Goal: Transaction & Acquisition: Purchase product/service

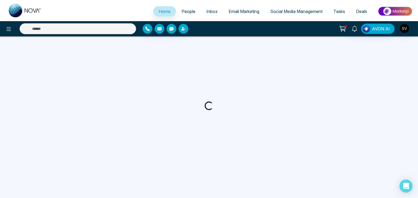
select select "*"
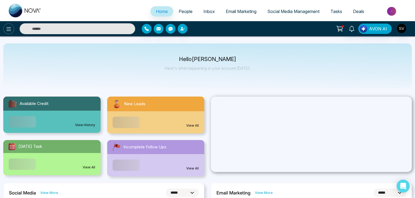
click at [5, 27] on button at bounding box center [8, 28] width 11 height 11
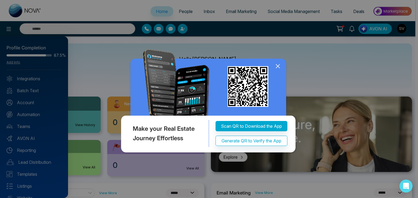
click at [275, 66] on icon at bounding box center [277, 66] width 8 height 8
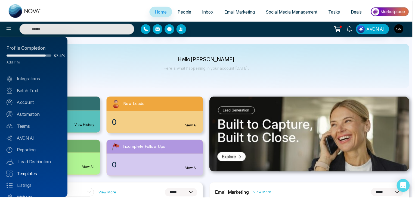
scroll to position [21, 0]
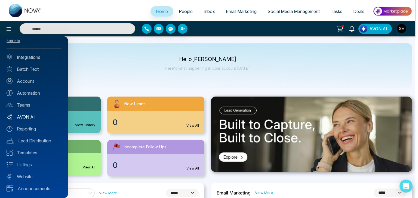
click at [34, 114] on link "AVON AI" at bounding box center [34, 117] width 55 height 7
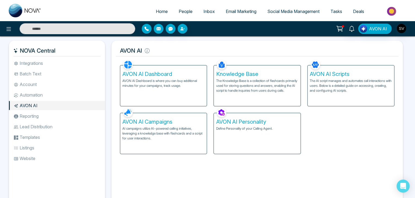
click at [166, 68] on div "AVON AI Dashboard AVON AI Dashboard is where you can buy additional minutes for…" at bounding box center [163, 86] width 86 height 41
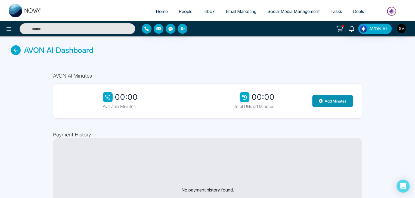
click at [338, 101] on button "Add Minutes" at bounding box center [332, 101] width 41 height 12
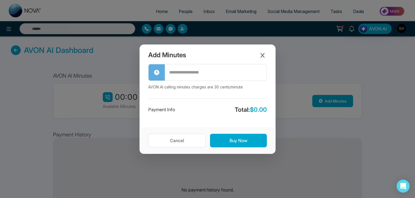
click at [227, 70] on input "text" at bounding box center [216, 72] width 102 height 15
type input "*"
type input "**"
click at [258, 102] on div "** AVON AI calling minutes charges are 30 cents/minute Payment Info Total: $ 18…" at bounding box center [207, 95] width 136 height 63
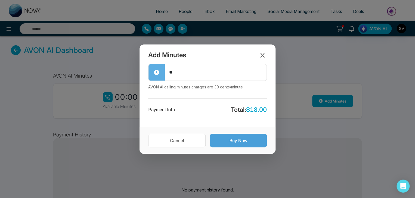
click at [246, 139] on button "Buy Now" at bounding box center [238, 141] width 57 height 14
click at [237, 135] on button "Processing..." at bounding box center [238, 141] width 57 height 14
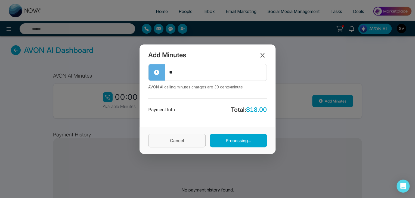
click at [186, 137] on button "Cancel" at bounding box center [176, 141] width 57 height 14
click at [258, 57] on button "Close modal" at bounding box center [262, 55] width 9 height 9
click at [262, 55] on icon "Close modal" at bounding box center [262, 55] width 4 height 5
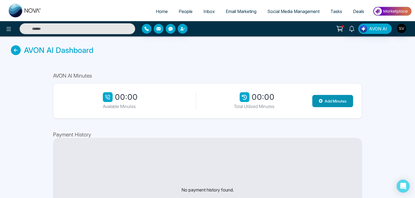
click at [330, 99] on button "Add Minutes" at bounding box center [332, 101] width 41 height 12
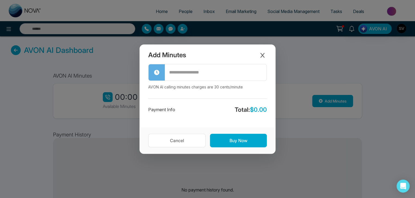
click at [240, 75] on input "text" at bounding box center [216, 72] width 102 height 15
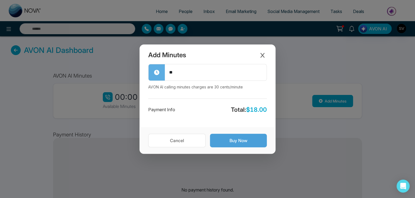
type input "**"
click at [244, 143] on button "Buy Now" at bounding box center [238, 141] width 57 height 14
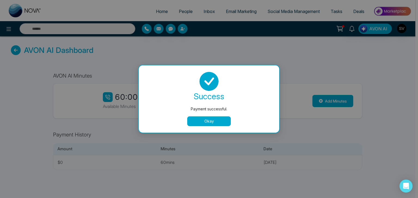
click at [226, 122] on button "Okay" at bounding box center [208, 122] width 43 height 10
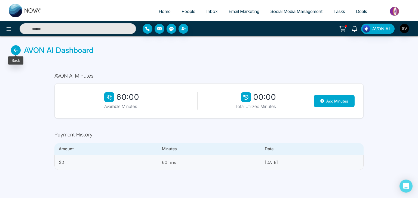
click at [12, 50] on icon at bounding box center [16, 50] width 10 height 10
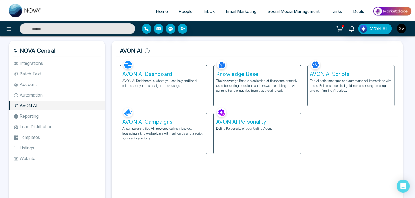
click at [167, 88] on div "AVON AI Dashboard AVON AI Dashboard is where you can buy additional minutes for…" at bounding box center [163, 86] width 86 height 41
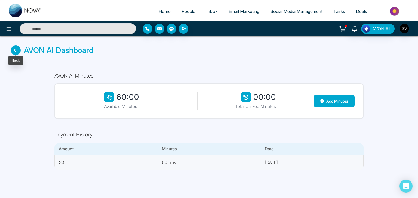
click at [18, 49] on icon at bounding box center [16, 50] width 10 height 10
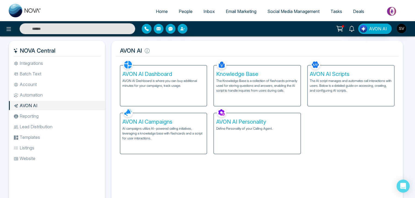
click at [161, 10] on span "Home" at bounding box center [162, 11] width 12 height 5
select select "*"
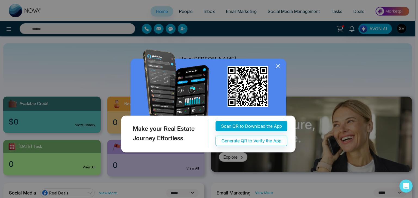
click at [279, 65] on icon at bounding box center [278, 67] width 4 height 4
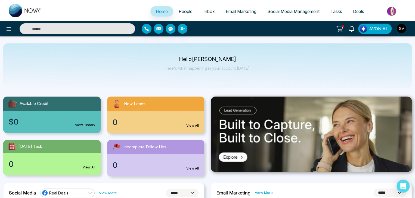
click at [405, 31] on img "button" at bounding box center [401, 28] width 9 height 9
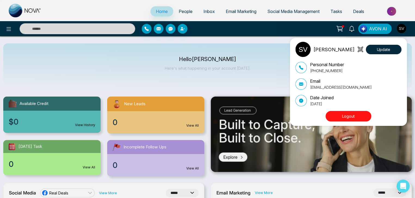
click at [362, 115] on button "Logout" at bounding box center [348, 116] width 46 height 11
